Goal: Information Seeking & Learning: Learn about a topic

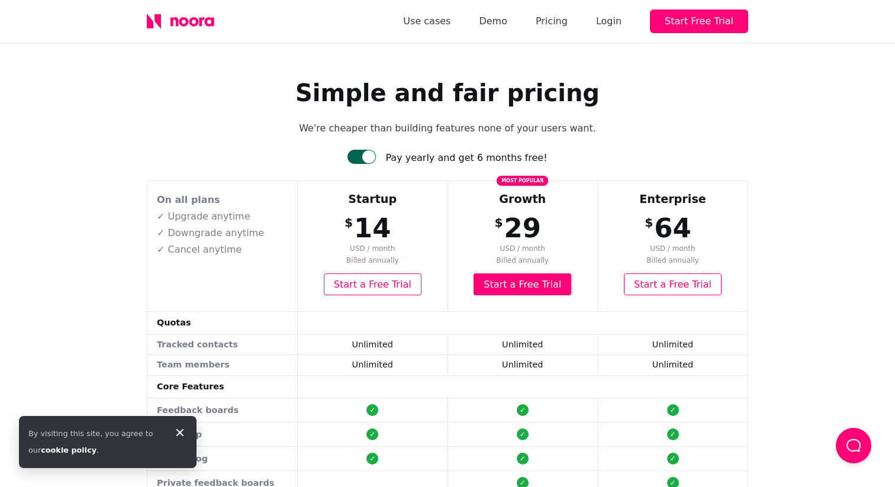
click at [375, 157] on div at bounding box center [368, 156] width 13 height 13
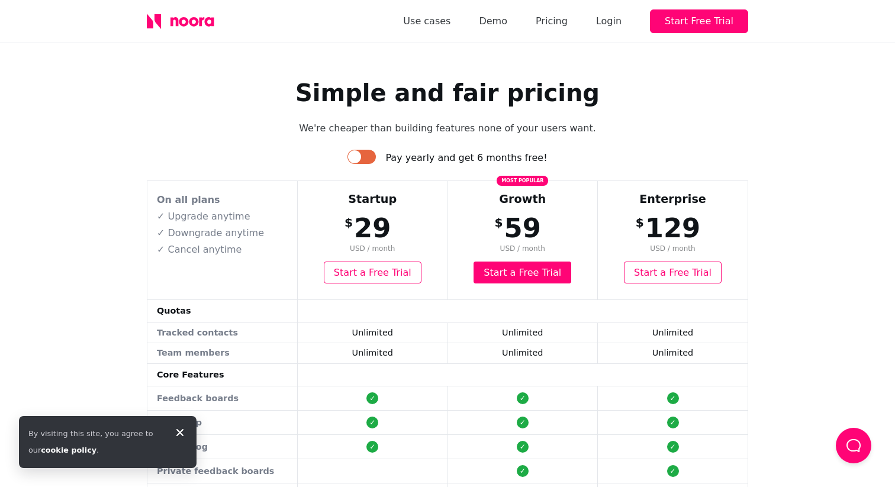
click at [376, 157] on div at bounding box center [361, 157] width 28 height 14
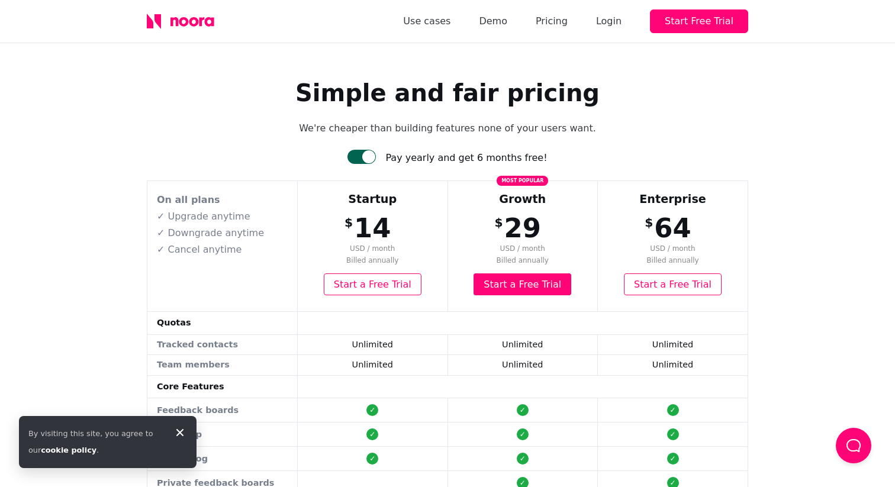
click at [375, 157] on div at bounding box center [368, 156] width 13 height 13
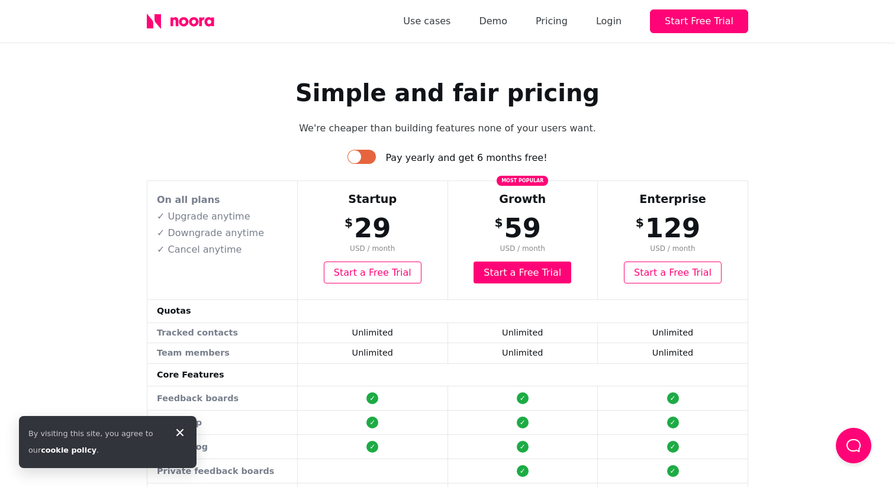
click at [376, 157] on div at bounding box center [361, 157] width 28 height 14
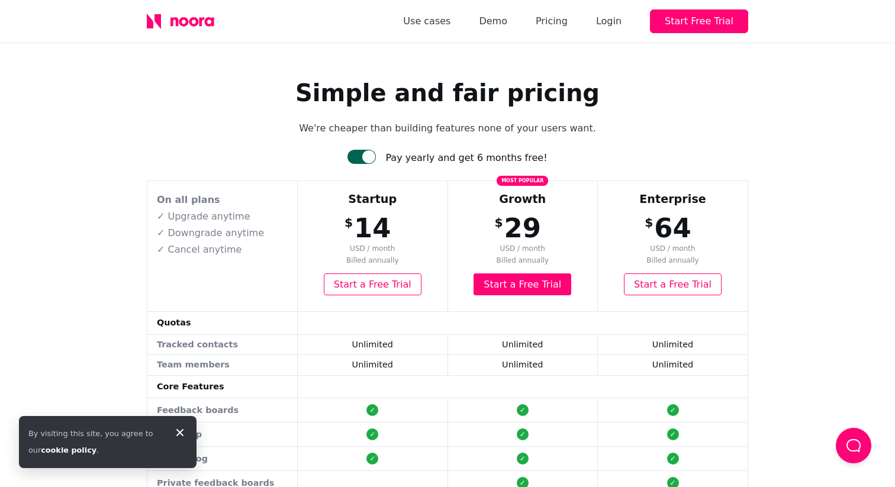
click at [375, 157] on div at bounding box center [368, 156] width 13 height 13
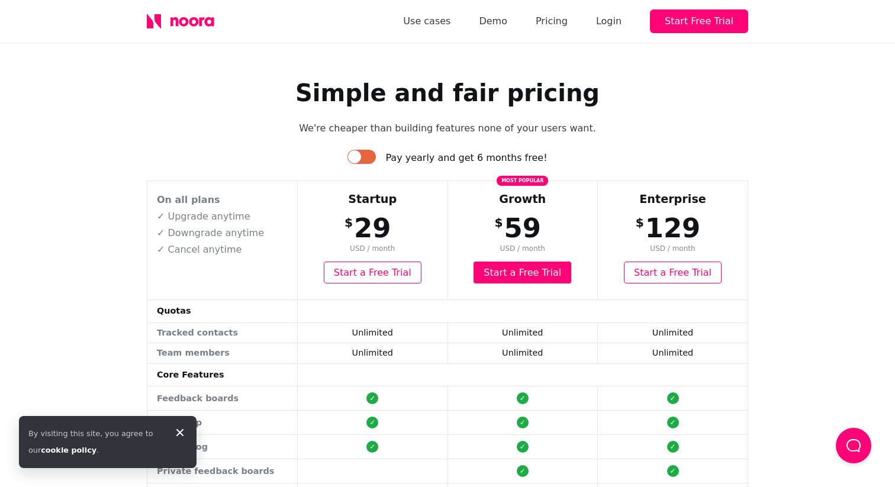
click at [376, 157] on div at bounding box center [361, 157] width 28 height 14
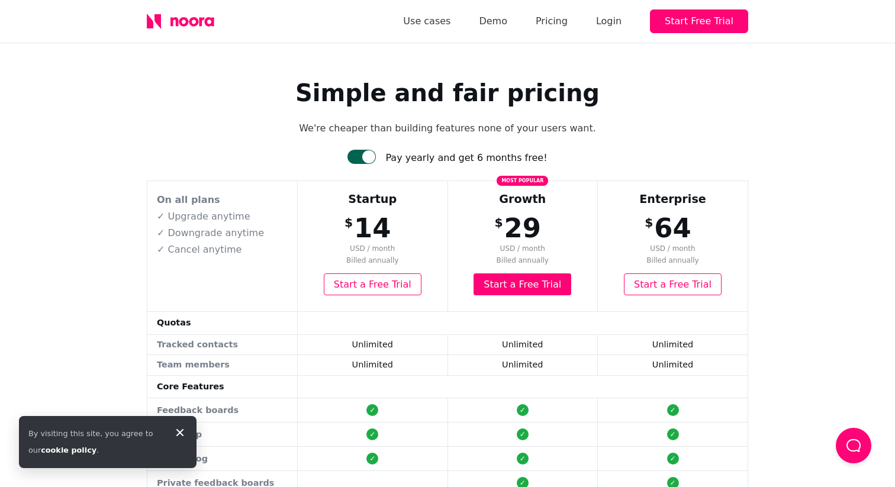
click at [375, 157] on div at bounding box center [368, 156] width 13 height 13
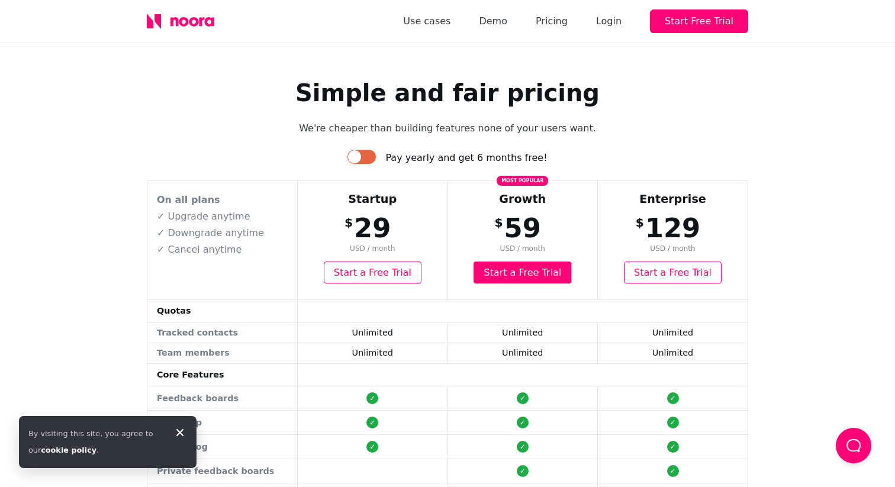
click at [376, 157] on div at bounding box center [361, 157] width 28 height 14
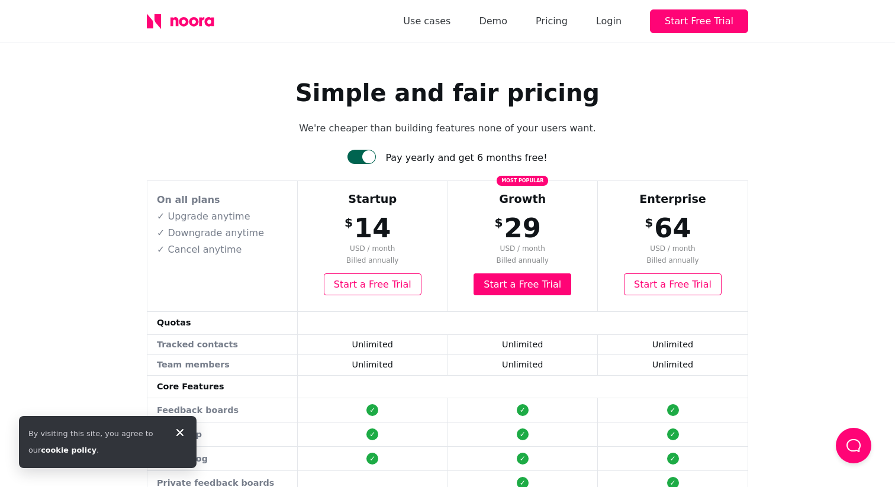
click at [375, 157] on div at bounding box center [368, 156] width 13 height 13
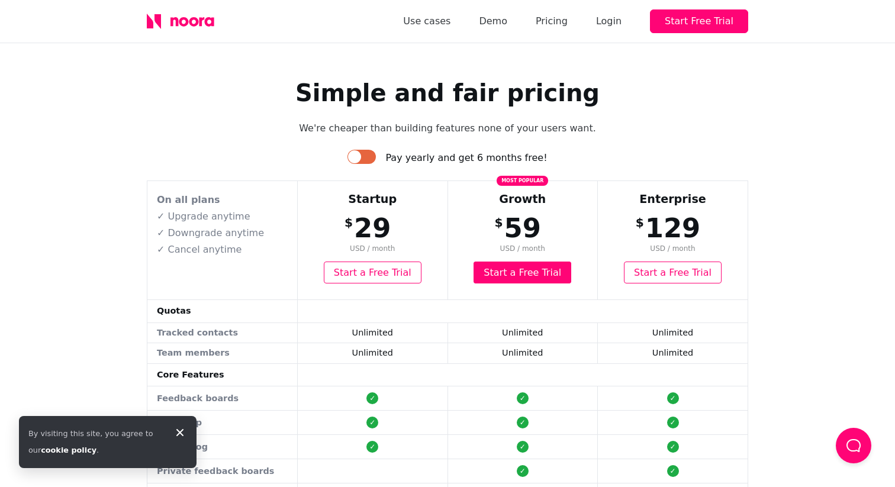
click at [376, 157] on div at bounding box center [361, 157] width 28 height 14
